Goal: Check status: Check status

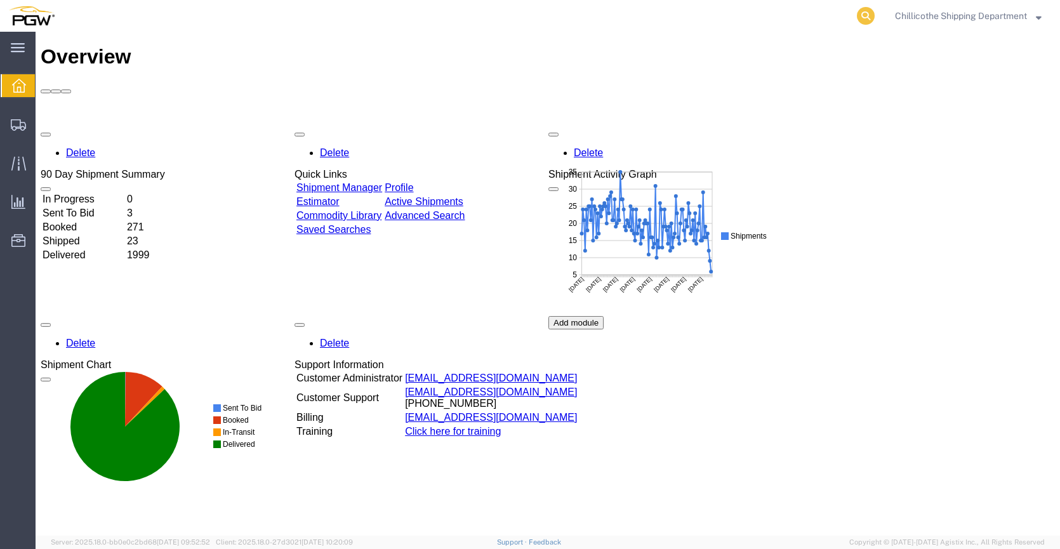
click at [859, 13] on icon at bounding box center [866, 16] width 18 height 18
paste input "668035"
click at [870, 13] on icon at bounding box center [866, 16] width 18 height 18
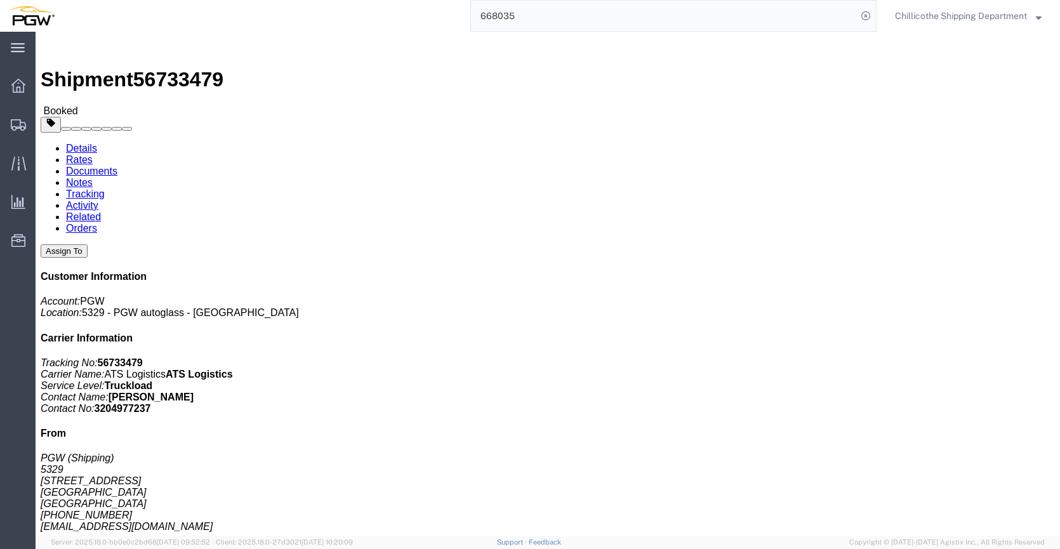
click link "Documents"
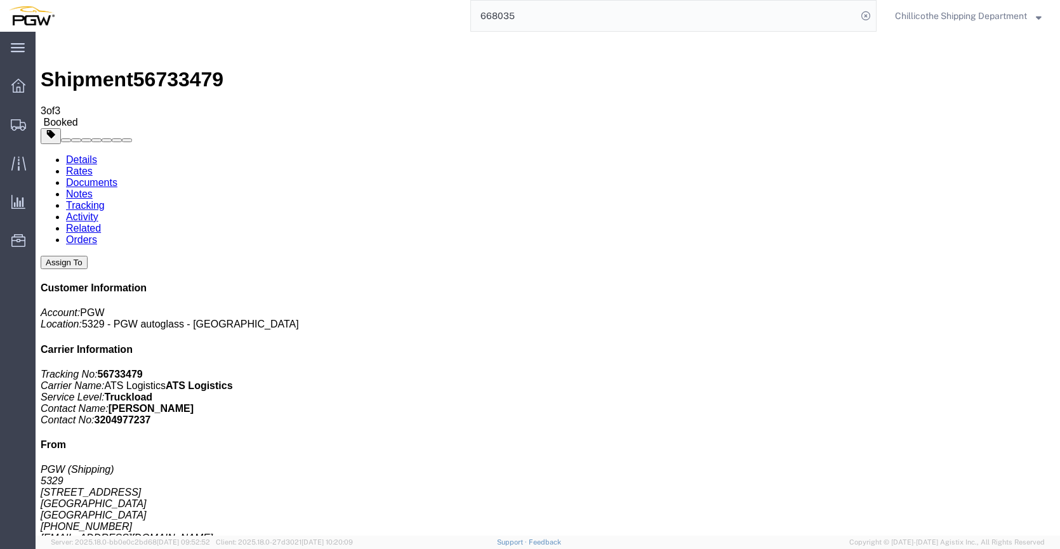
drag, startPoint x: 99, startPoint y: 200, endPoint x: 258, endPoint y: 225, distance: 161.2
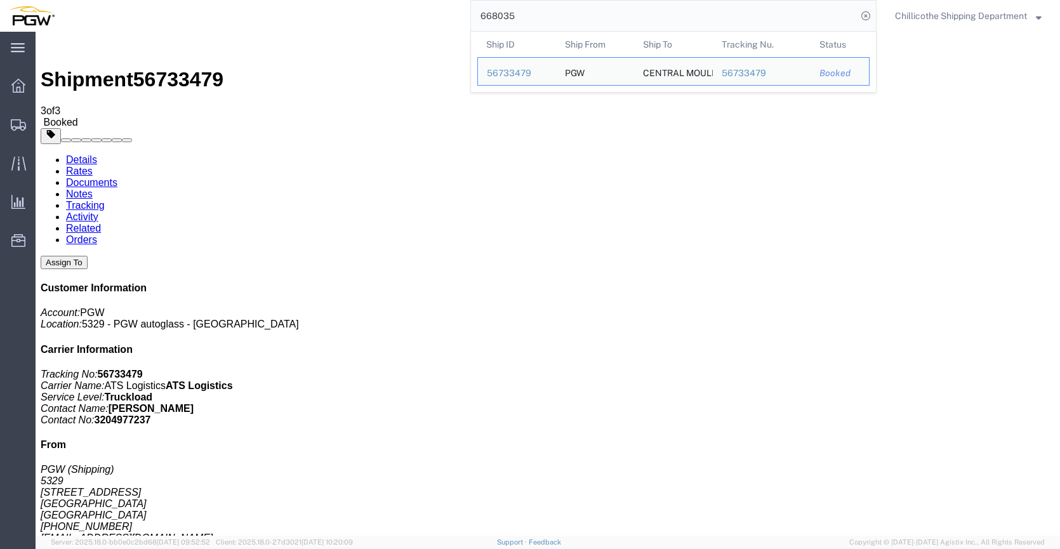
click at [830, 16] on input "668035" at bounding box center [664, 16] width 386 height 30
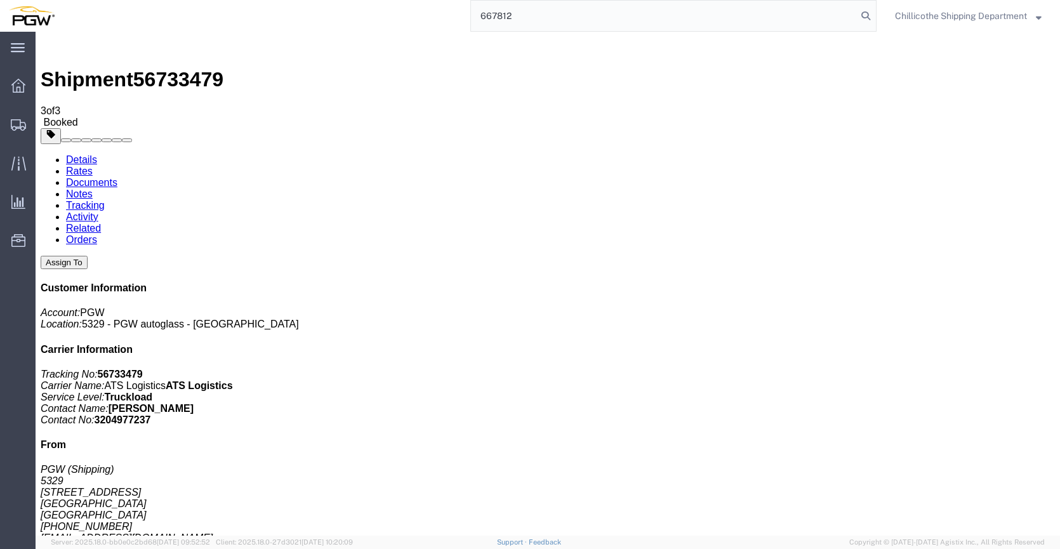
click at [873, 16] on form "667812" at bounding box center [673, 16] width 406 height 32
click at [863, 16] on icon at bounding box center [866, 16] width 18 height 18
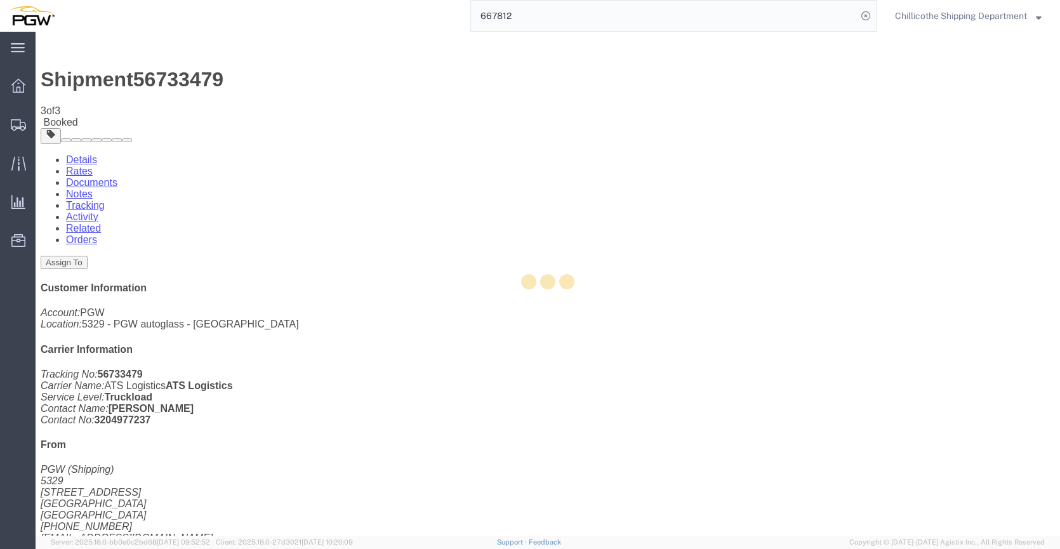
click at [600, 20] on input "667812" at bounding box center [664, 16] width 386 height 30
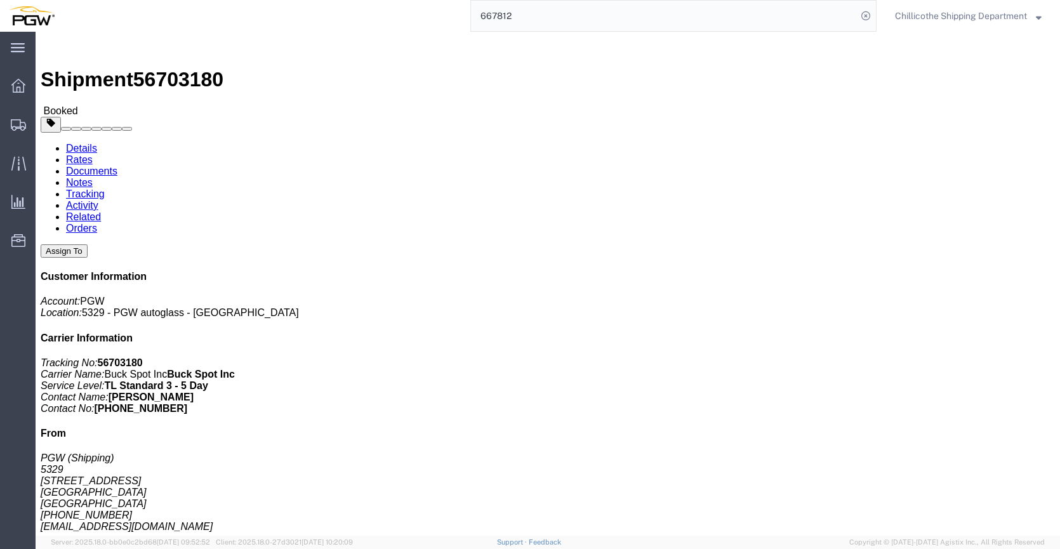
click link "Documents"
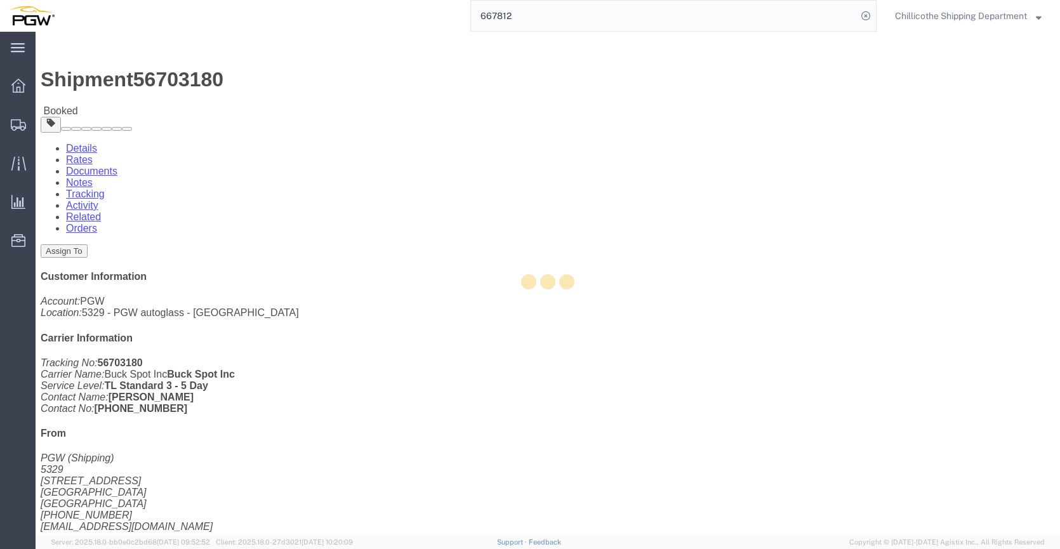
click at [182, 81] on div at bounding box center [548, 284] width 1024 height 504
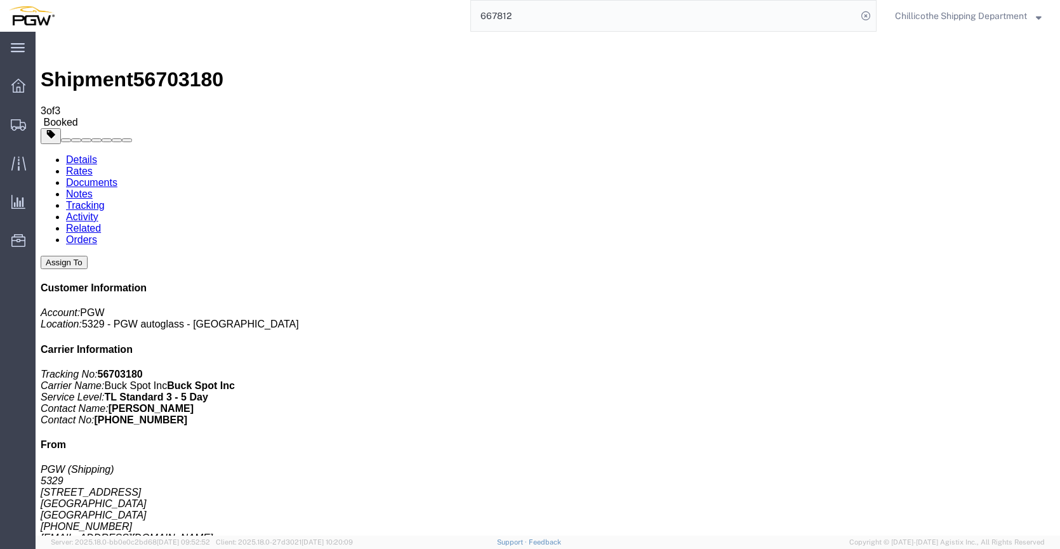
click at [512, 24] on input "667812" at bounding box center [664, 16] width 386 height 30
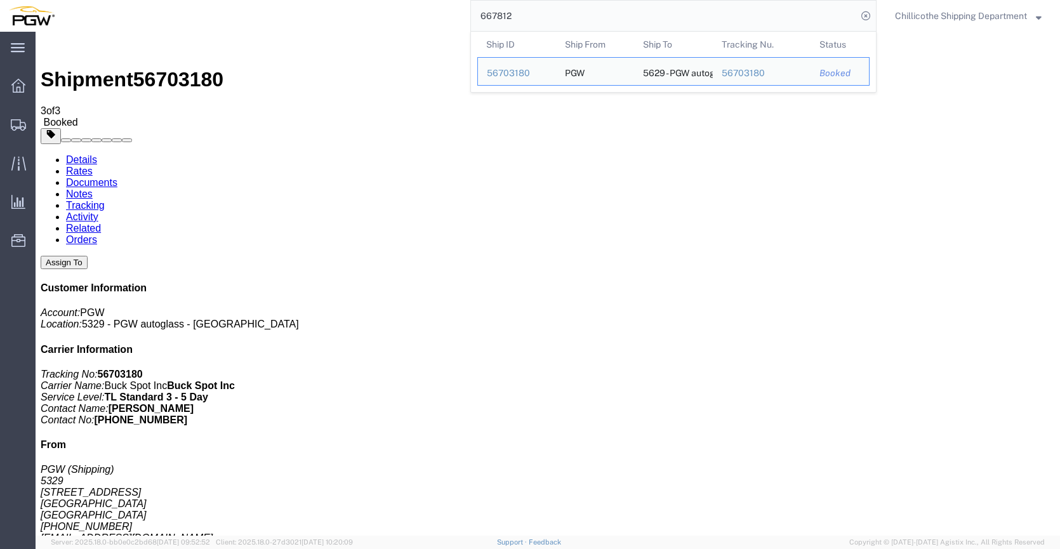
click at [511, 21] on input "667812" at bounding box center [664, 16] width 386 height 30
paste input "790"
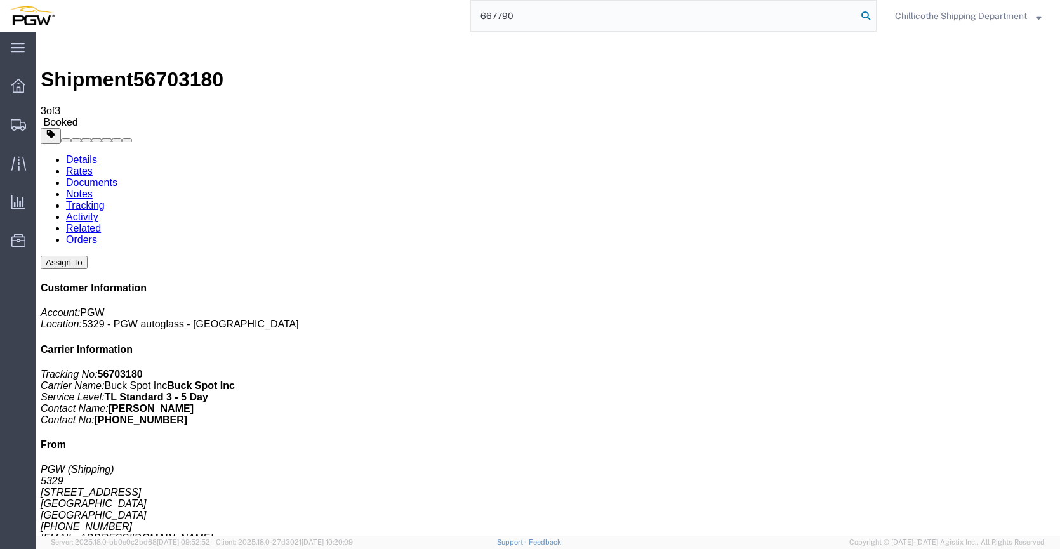
type input "667790"
drag, startPoint x: 857, startPoint y: 13, endPoint x: 864, endPoint y: 18, distance: 8.8
click at [864, 18] on icon at bounding box center [866, 16] width 18 height 18
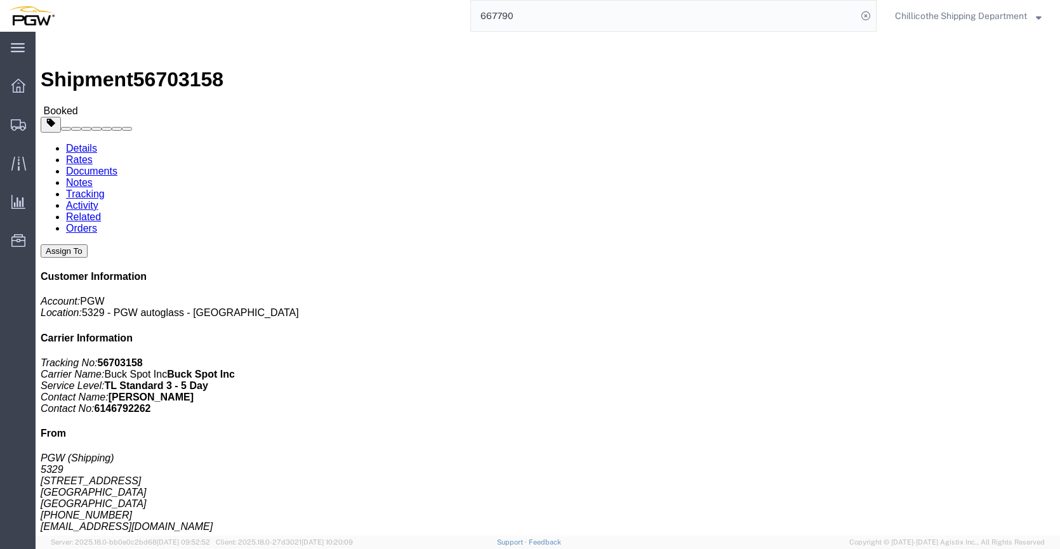
click link "Documents"
